Goal: Check status: Check status

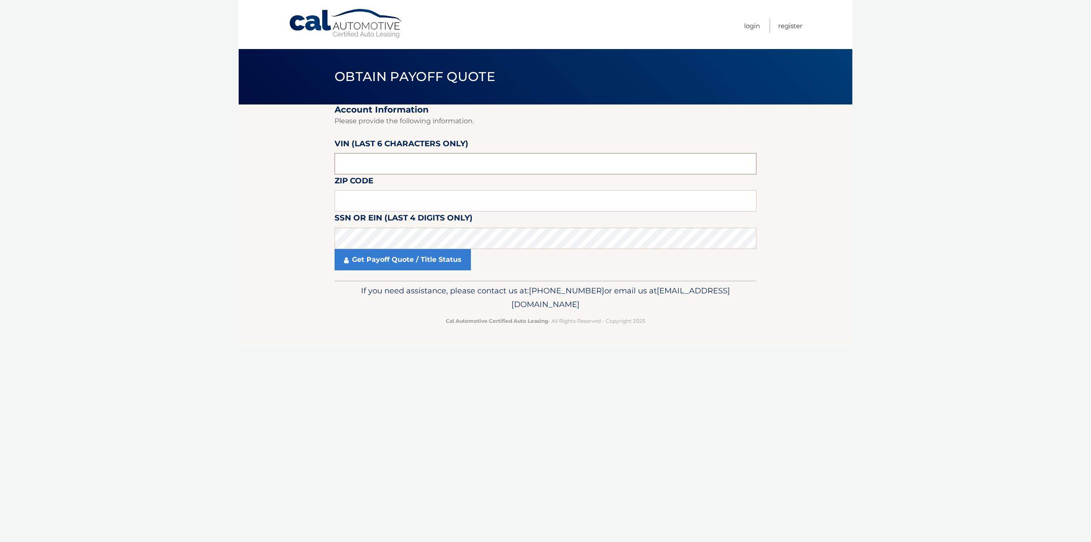
click at [440, 167] on input "text" at bounding box center [545, 163] width 422 height 21
type input "012798"
click at [443, 199] on input "text" at bounding box center [545, 200] width 422 height 21
type input "07208"
click at [430, 259] on link "Get Payoff Quote / Title Status" at bounding box center [402, 259] width 136 height 21
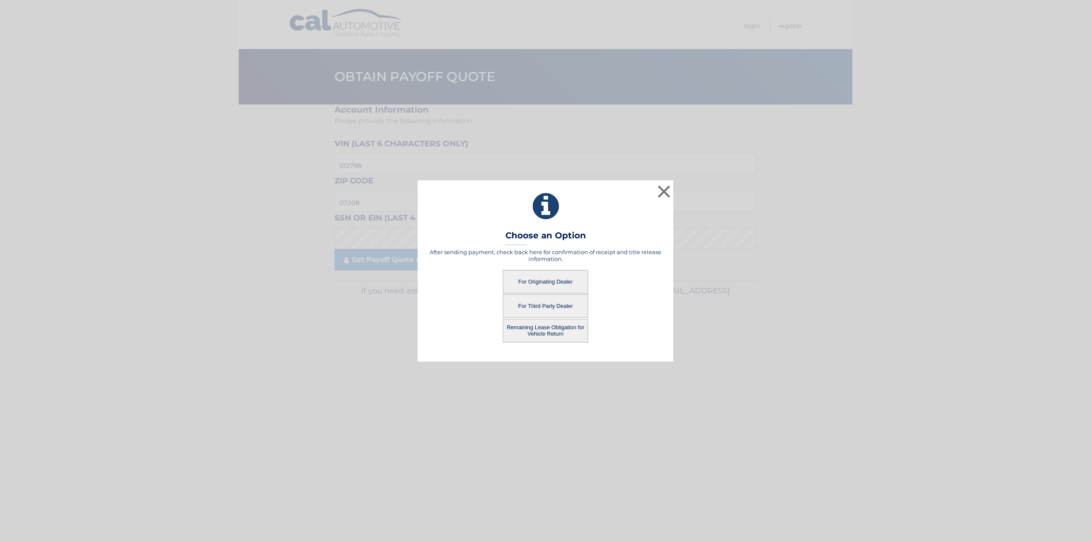
click at [580, 274] on button "For Originating Dealer" at bounding box center [545, 281] width 85 height 23
click at [579, 278] on button "For Originating Dealer" at bounding box center [545, 281] width 85 height 23
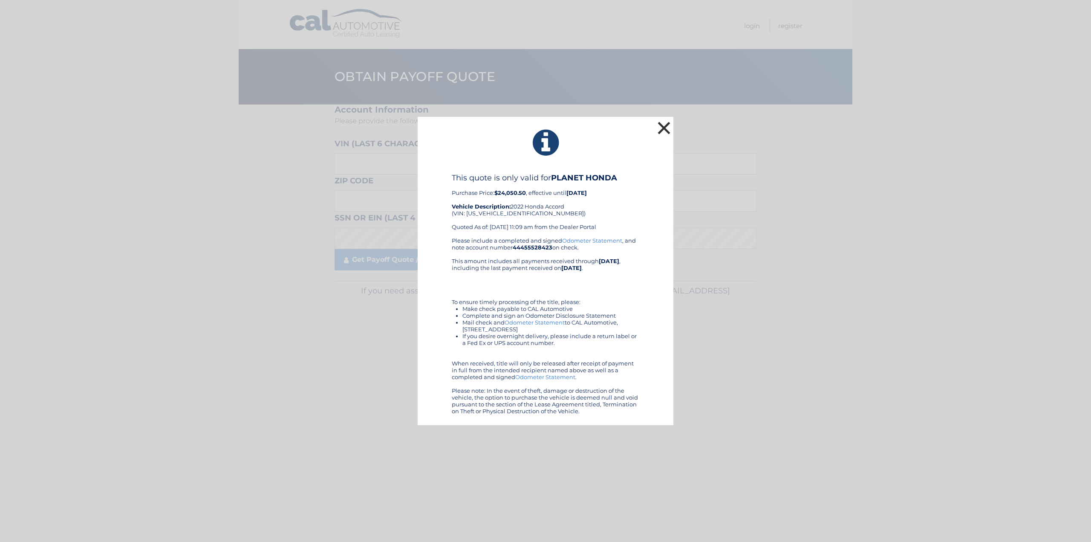
click at [664, 127] on button "×" at bounding box center [663, 127] width 17 height 17
